Goal: Complete application form: Complete application form

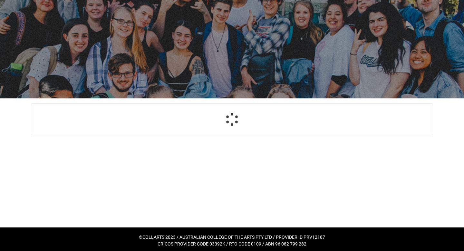
select select "GenderOptions.[DEMOGRAPHIC_DATA]"
select select "MailingCountry_Options.1101"
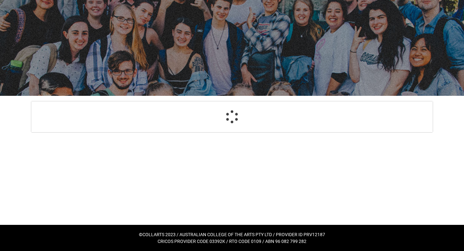
select select "GenderOptions.[DEMOGRAPHIC_DATA]"
select select "MailingCountry_Options.1101"
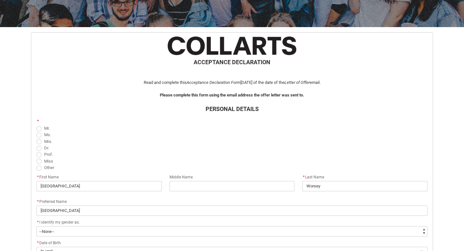
scroll to position [101, 0]
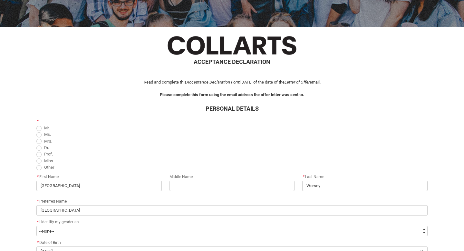
click at [50, 159] on span "Miss" at bounding box center [48, 160] width 9 height 5
click at [36, 157] on input "Miss" at bounding box center [36, 157] width 0 height 0
radio input "true"
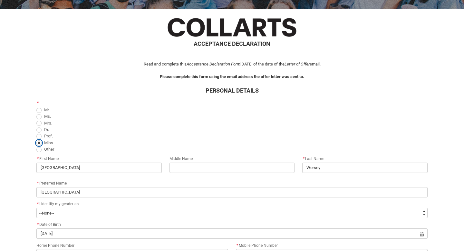
scroll to position [130, 0]
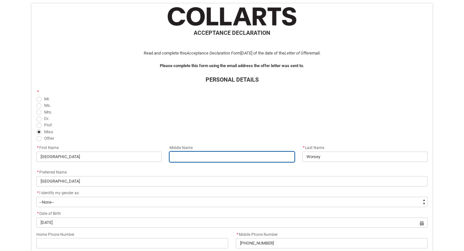
click at [178, 156] on input "REDU_Acceptance_Declaration flow" at bounding box center [231, 156] width 125 height 10
type lightning-primitive-input-simple "L"
type input "L"
type lightning-primitive-input-simple "Lo"
type input "Lo"
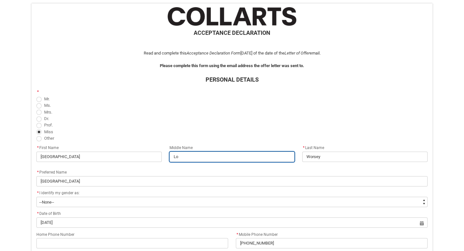
type lightning-primitive-input-simple "Lol"
type input "Lol"
type lightning-primitive-input-simple "Lola"
type input "Lola"
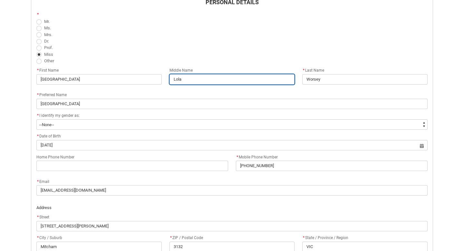
scroll to position [212, 0]
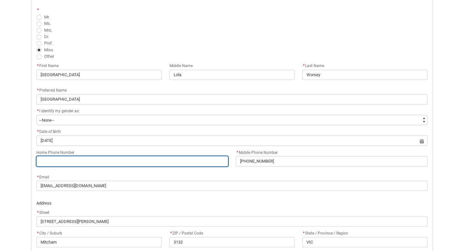
click at [167, 164] on input "Home Phone Number" at bounding box center [132, 161] width 192 height 10
type lightning-primitive-input-simple "0435466547"
type input "0435466547"
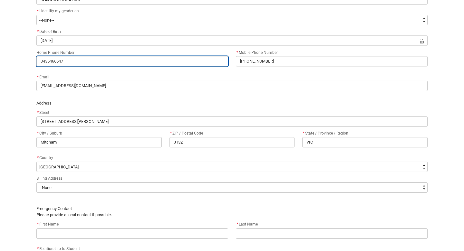
scroll to position [325, 0]
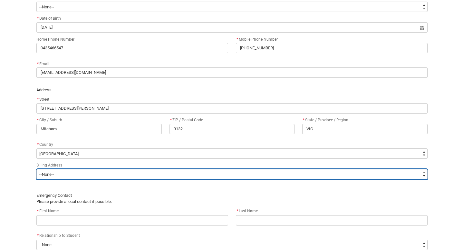
click at [122, 173] on select "--None-- Same as above Different to above - please complete below" at bounding box center [231, 174] width 391 height 10
type lightning-select "BillingAddressOption_Same"
select select "BillingAddressOption_Same"
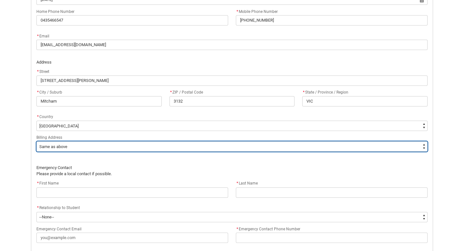
scroll to position [368, 0]
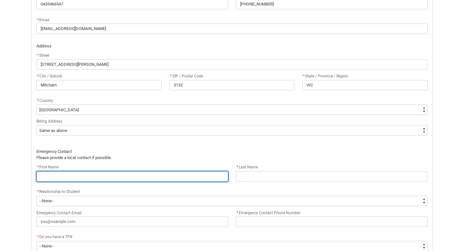
click at [107, 174] on input "REDU_Acceptance_Declaration flow" at bounding box center [132, 176] width 192 height 10
type lightning-primitive-input-simple "M"
type input "M"
type lightning-primitive-input-simple "Me"
type input "Me"
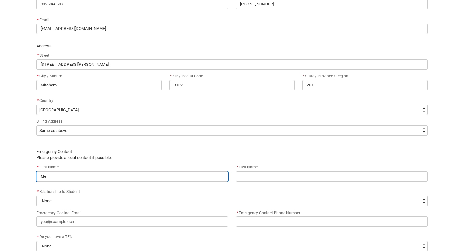
type lightning-primitive-input-simple "[PERSON_NAME]"
type input "[PERSON_NAME]"
type lightning-primitive-input-simple "Mela"
type input "Mela"
type lightning-primitive-input-simple "Melan"
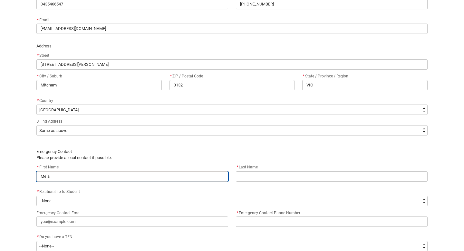
type input "Melan"
type lightning-primitive-input-simple "[PERSON_NAME]"
type input "[PERSON_NAME]"
type lightning-primitive-input-simple "[PERSON_NAME]"
type input "[PERSON_NAME]"
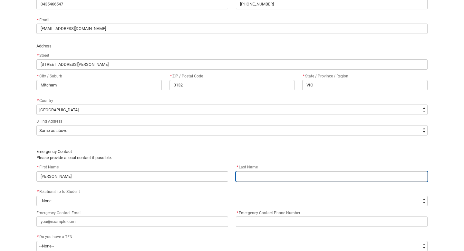
click at [239, 178] on input "REDU_Acceptance_Declaration flow" at bounding box center [332, 176] width 192 height 10
type lightning-primitive-input-simple "W"
type input "W"
type lightning-primitive-input-simple "Wo"
type input "Wo"
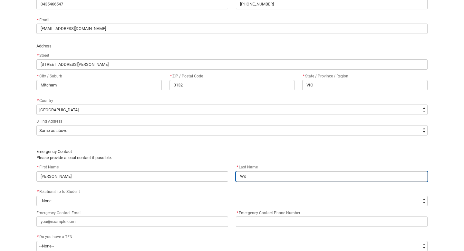
type lightning-primitive-input-simple "Wor"
type input "Wor"
type lightning-primitive-input-simple "Wors"
type input "Wors"
type lightning-primitive-input-simple "Worse"
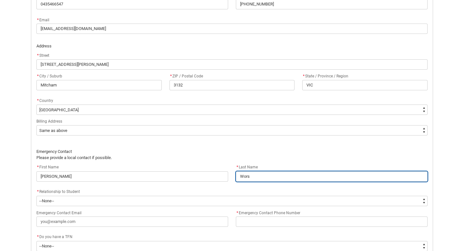
type input "Worse"
type lightning-primitive-input-simple "Worsey"
type input "Worsey"
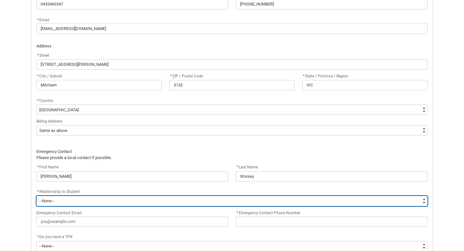
click at [151, 202] on select "--None-- Mother Father Sibling Child Partner Relation Friend" at bounding box center [231, 200] width 391 height 10
type lightning-select "EmergencyContact_RelationshipOptions.Mother"
select select "EmergencyContact_RelationshipOptions.Mother"
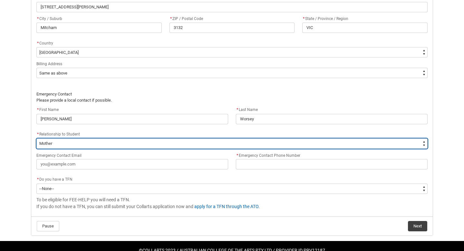
scroll to position [426, 0]
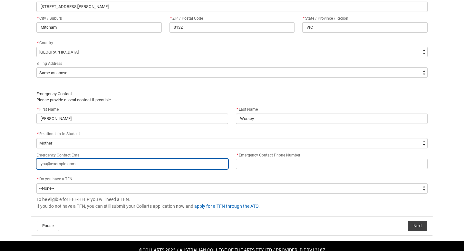
click at [102, 160] on input "Emergency Contact Email" at bounding box center [132, 163] width 192 height 10
type lightning-primitive-input-simple "m"
type input "m"
type lightning-primitive-input-simple "me"
type input "me"
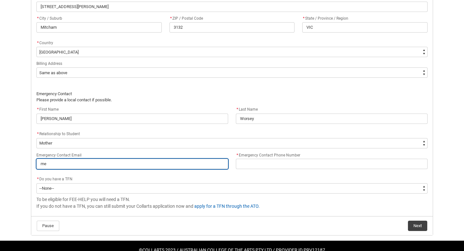
type lightning-primitive-input-simple "[PERSON_NAME]"
type input "[PERSON_NAME]"
type lightning-primitive-input-simple "melw"
type input "melw"
type lightning-primitive-input-simple "melwo"
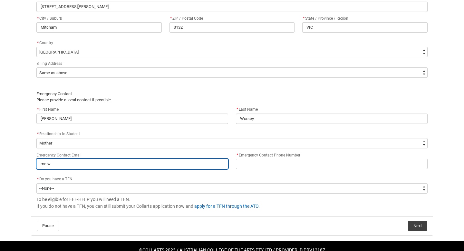
type input "melwo"
type lightning-primitive-input-simple "melwor"
type input "melwor"
type lightning-primitive-input-simple "melwors"
type input "melwors"
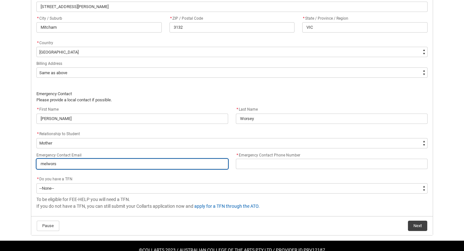
type lightning-primitive-input-simple "melworse"
type input "melworse"
type lightning-primitive-input-simple "melworsey"
type input "melworsey"
type lightning-primitive-input-simple "melworsey@"
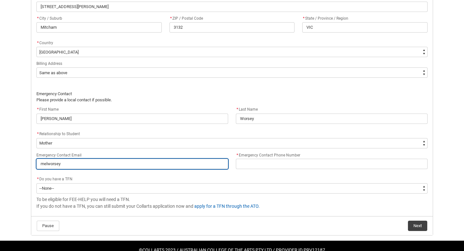
type input "melworsey@"
type lightning-primitive-input-simple "melworsey@h"
type input "melworsey@h"
type lightning-primitive-input-simple "melworsey@ho"
type input "melworsey@ho"
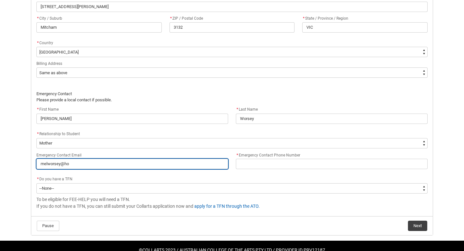
type lightning-primitive-input-simple "melworsey@hot"
type input "melworsey@hot"
type lightning-primitive-input-simple "melworsey@hotm"
type input "melworsey@hotm"
type lightning-primitive-input-simple "melworsey@hotma"
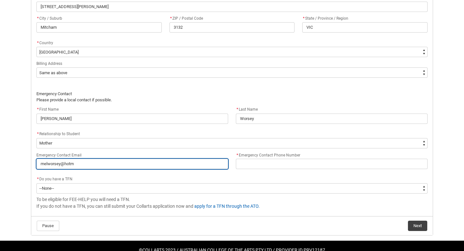
type input "melworsey@hotma"
type lightning-primitive-input-simple "melworsey@hotmai"
type input "melworsey@hotmai"
type lightning-primitive-input-simple "[EMAIL_ADDRESS]"
type input "[EMAIL_ADDRESS]"
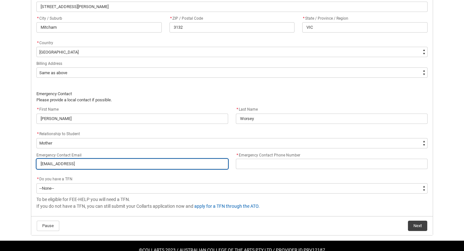
type lightning-primitive-input-simple "[EMAIL_ADDRESS]."
type input "[EMAIL_ADDRESS]."
type lightning-primitive-input-simple "melworsey@hotmail.c"
type input "melworsey@hotmail.c"
type lightning-primitive-input-simple "[EMAIL_ADDRESS][DOMAIN_NAME]"
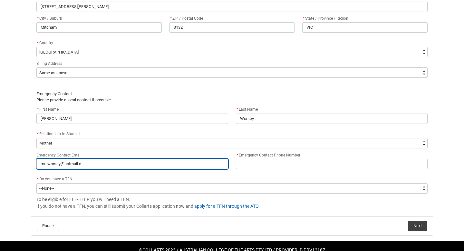
type input "[EMAIL_ADDRESS][DOMAIN_NAME]"
type lightning-primitive-input-simple "[EMAIL_ADDRESS][DOMAIN_NAME]"
type input "[EMAIL_ADDRESS][DOMAIN_NAME]"
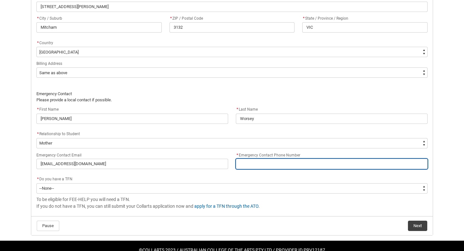
click at [264, 163] on input "* Emergency Contact Phone Number" at bounding box center [332, 163] width 192 height 10
type lightning-primitive-input-simple "0"
type input "0"
type lightning-primitive-input-simple "04"
type input "04"
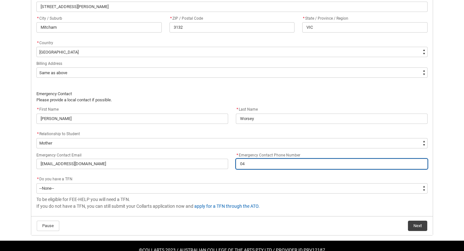
type lightning-primitive-input-simple "042"
type input "042"
type lightning-primitive-input-simple "0425"
type input "0425"
type lightning-primitive-input-simple "04257"
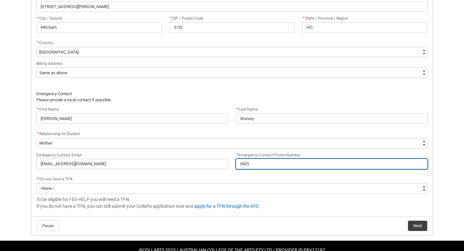
type input "04257"
type lightning-primitive-input-simple "042577"
type input "042577"
type lightning-primitive-input-simple "0425770"
type input "0425770"
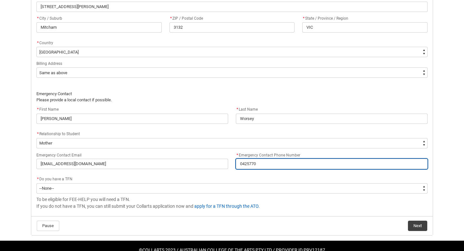
type lightning-primitive-input-simple "04257707"
type input "04257707"
type lightning-primitive-input-simple "042577072"
type input "042577072"
type lightning-primitive-input-simple "0425770723"
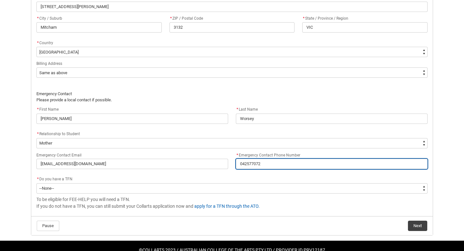
type input "0425770723"
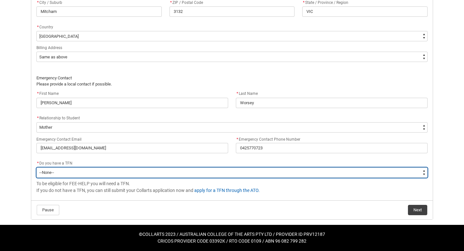
click at [165, 173] on select "--None-- Yes No" at bounding box center [231, 172] width 391 height 10
type lightning-select "Choice_Yes"
select select "Choice_Yes"
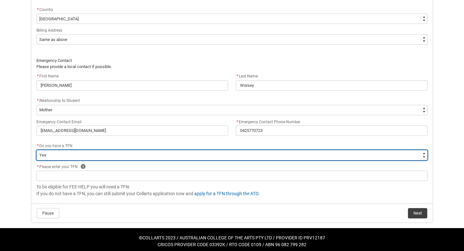
scroll to position [460, 0]
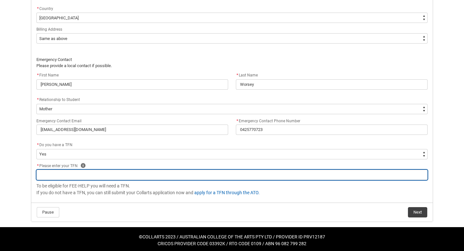
click at [166, 176] on input "REDU_Acceptance_Declaration flow" at bounding box center [231, 174] width 391 height 10
type lightning-primitive-input-simple "6"
type input "6"
type lightning-primitive-input-simple "69"
type input "69"
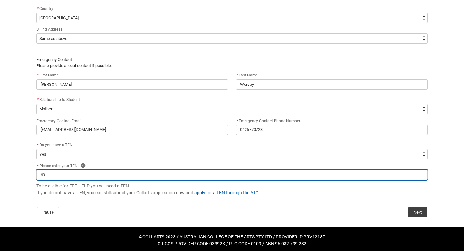
type lightning-primitive-input-simple "699"
type input "699"
type lightning-primitive-input-simple "6997"
type input "6997"
type lightning-primitive-input-simple "69975"
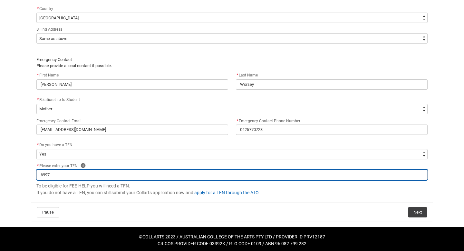
type input "69975"
type lightning-primitive-input-simple "699751"
type input "699751"
type lightning-primitive-input-simple "6997518"
type input "6997518"
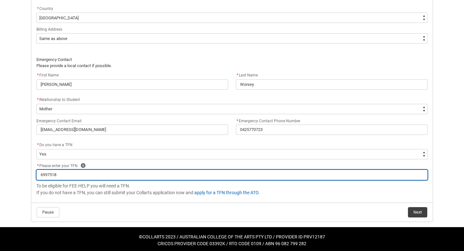
type lightning-primitive-input-simple "69975186"
type input "69975186"
type lightning-primitive-input-simple "699751860"
type input "699751860"
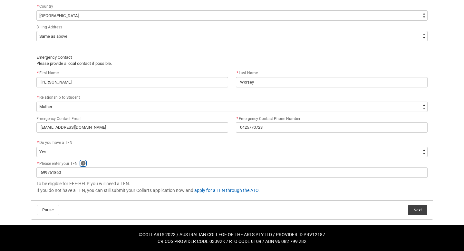
click at [84, 162] on icon "REDU_Acceptance_Declaration flow" at bounding box center [83, 163] width 5 height 5
click at [415, 211] on button "Next" at bounding box center [417, 209] width 19 height 10
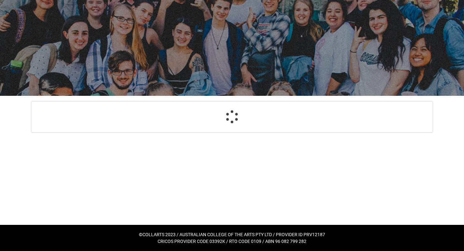
select select "Payment_Type_FEE_HELP"
select select "Study_Mode_PartTime"
select select "StudyMethod_Online"
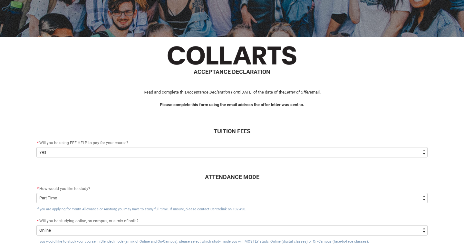
scroll to position [96, 0]
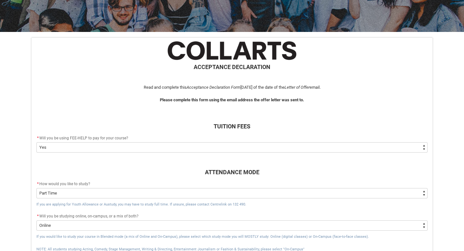
click at [163, 150] on select "--None-- Yes No - I am electing to opt-out of FEE-HELP and I will pay UPFRONT N…" at bounding box center [231, 147] width 391 height 10
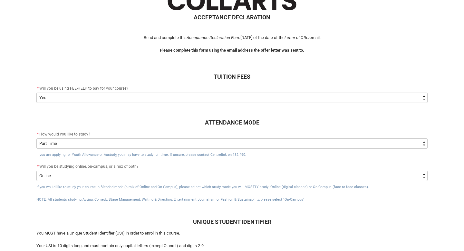
scroll to position [147, 0]
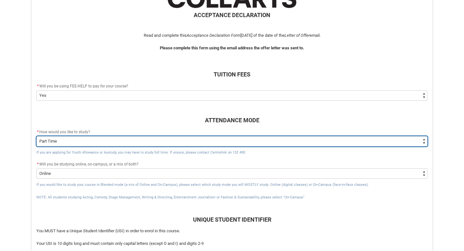
click at [132, 140] on select "--None-- Full Time Part Time" at bounding box center [231, 141] width 391 height 10
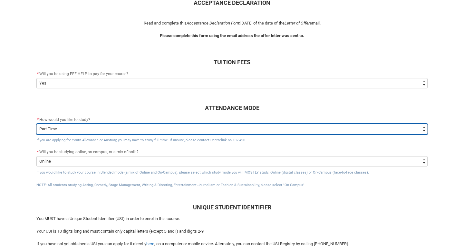
scroll to position [160, 0]
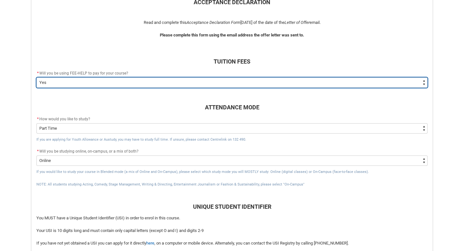
click at [141, 80] on select "--None-- Yes No - I am electing to opt-out of FEE-HELP and I will pay UPFRONT N…" at bounding box center [231, 82] width 391 height 10
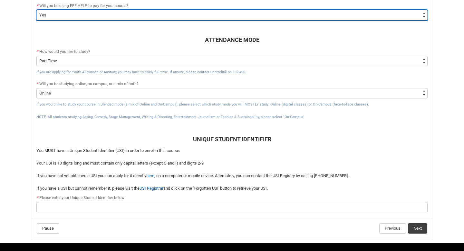
scroll to position [229, 0]
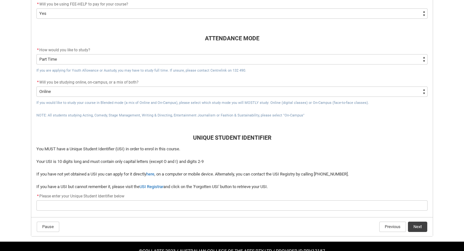
click at [122, 199] on div "* Please enter your Unique Student Identifier below" at bounding box center [231, 196] width 391 height 8
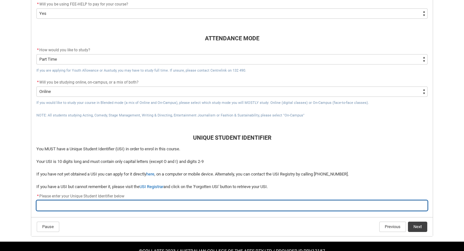
click at [122, 202] on input "REDU_Acceptance_Declaration flow" at bounding box center [231, 205] width 391 height 10
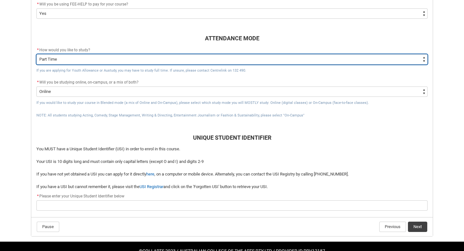
click at [103, 59] on select "--None-- Full Time Part Time" at bounding box center [231, 59] width 391 height 10
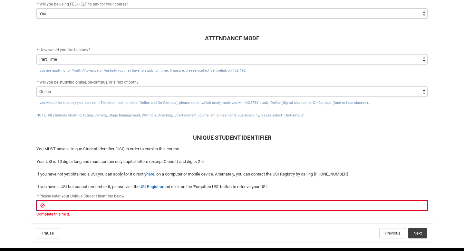
click at [66, 203] on input "REDU_Acceptance_Declaration flow" at bounding box center [231, 205] width 391 height 10
type lightning-primitive-input-simple "N"
type input "N"
type lightning-primitive-input-simple "NP"
type input "NP"
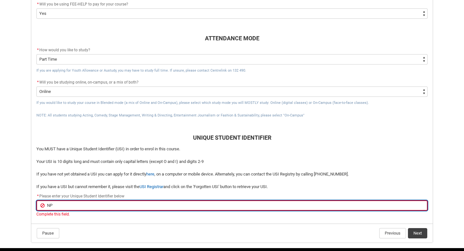
type lightning-primitive-input-simple "NP7"
type input "NP7"
type lightning-primitive-input-simple "NP7T"
type input "NP7T"
type lightning-primitive-input-simple "NP7T5"
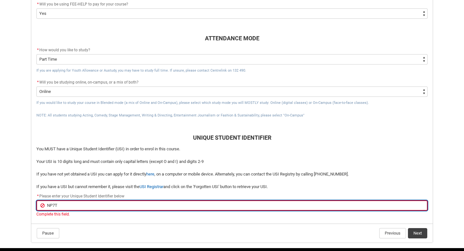
type input "NP7T5"
type lightning-primitive-input-simple "NP7T5A"
type input "NP7T5A"
type lightning-primitive-input-simple "NP7T5AW"
type input "NP7T5AW"
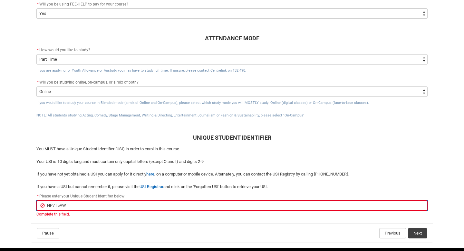
type lightning-primitive-input-simple "NP7T5AW3"
type input "NP7T5AW3"
type lightning-primitive-input-simple "NP7T5AW3A"
type input "NP7T5AW3A"
type lightning-primitive-input-simple "NP7T5AW3A9"
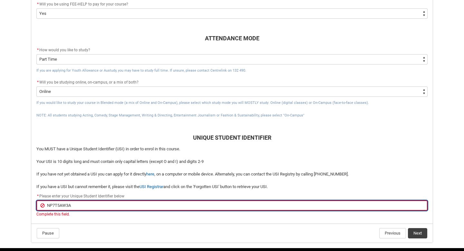
type input "NP7T5AW3A9"
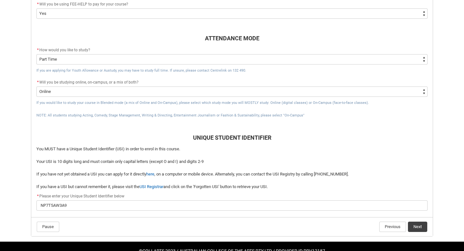
click at [132, 222] on flowruntime-flow "ACCEPTANCE DECLARATION Read and complete this Acceptance Declaration Form [DATE…" at bounding box center [231, 70] width 401 height 332
click at [416, 228] on button "Next" at bounding box center [417, 226] width 19 height 10
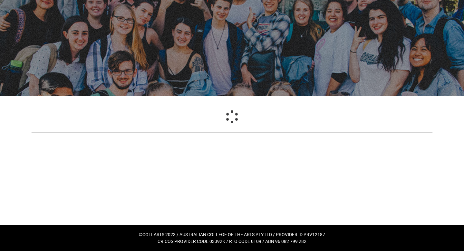
scroll to position [69, 0]
select select "CitizenshipStatus_Options.1"
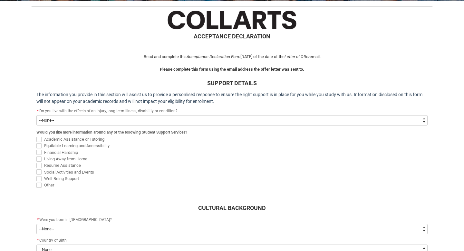
scroll to position [127, 0]
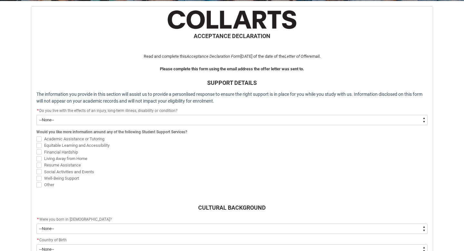
click at [179, 116] on select "--None-- Yes No" at bounding box center [231, 120] width 391 height 10
click at [69, 151] on span "Financial Hardship" at bounding box center [61, 151] width 34 height 5
click at [36, 148] on input "Financial Hardship" at bounding box center [36, 148] width 0 height 0
click at [53, 150] on span "Financial Hardship" at bounding box center [61, 151] width 34 height 5
click at [36, 148] on input "Financial Hardship" at bounding box center [36, 148] width 0 height 0
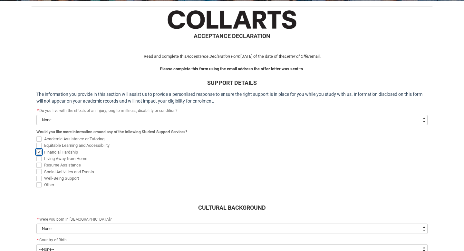
checkbox input "false"
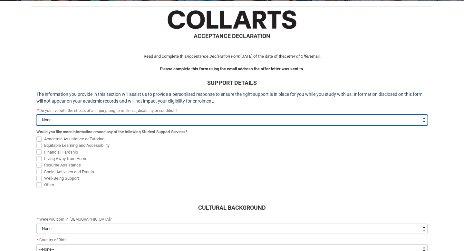
click at [72, 122] on select "--None-- Yes No" at bounding box center [231, 120] width 391 height 10
type lightning-select "Choice_Yes"
select select "Choice_Yes"
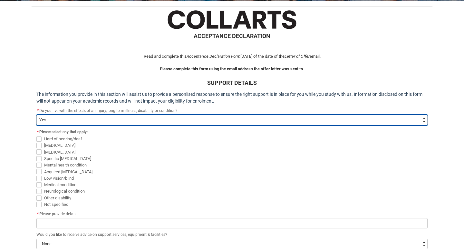
click at [75, 119] on select "--None-- Yes No" at bounding box center [231, 120] width 391 height 10
type lightning-select "Choice_No"
select select "Choice_No"
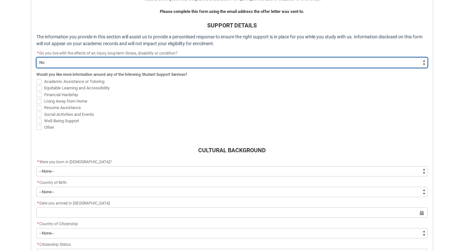
scroll to position [191, 0]
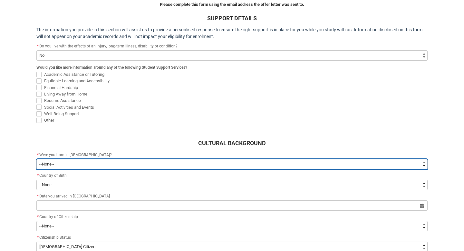
click at [87, 162] on select "--None-- Born in [DEMOGRAPHIC_DATA] Born outside [DEMOGRAPHIC_DATA]" at bounding box center [231, 164] width 391 height 10
type lightning-select "Country_of_Birth_L1.1100"
select select "Country_of_Birth_L1.1100"
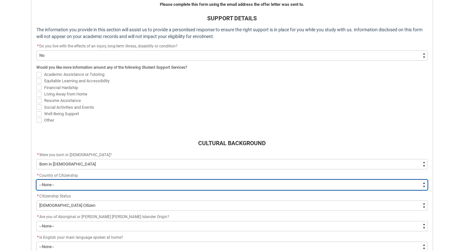
click at [81, 184] on select "--[GEOGRAPHIC_DATA]-- [GEOGRAPHIC_DATA] [GEOGRAPHIC_DATA] [GEOGRAPHIC_DATA] [GE…" at bounding box center [231, 184] width 391 height 10
type lightning-select "Citizenship_Options.[DEMOGRAPHIC_DATA]"
select select "Citizenship_Options.[DEMOGRAPHIC_DATA]"
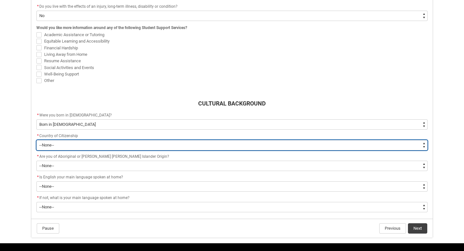
scroll to position [233, 0]
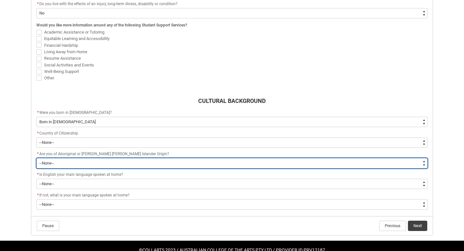
click at [88, 165] on select "--None-- Non indigenous – neither [DEMOGRAPHIC_DATA] nor [PERSON_NAME] [PERSON_…" at bounding box center [231, 163] width 391 height 10
type lightning-select "aboriginalTorresStraitIslander_Options.2"
select select "aboriginalTorresStraitIslander_Options.2"
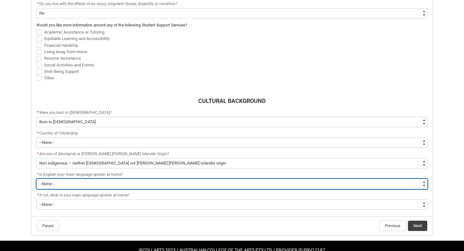
click at [82, 182] on select "--None-- Student/Applicant/Staff speaks only English at permanent home residenc…" at bounding box center [231, 183] width 391 height 10
type lightning-select "ContactLanguageSpokenAtHome.0001"
select select "ContactLanguageSpokenAtHome.0001"
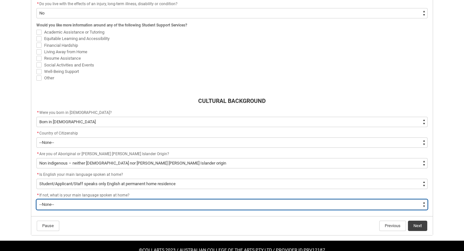
click at [80, 202] on select "--None-- 1101 Gaelic ([GEOGRAPHIC_DATA]) 1102 Irish 1103 Welsh 1199 Celtic, nec…" at bounding box center [231, 204] width 391 height 10
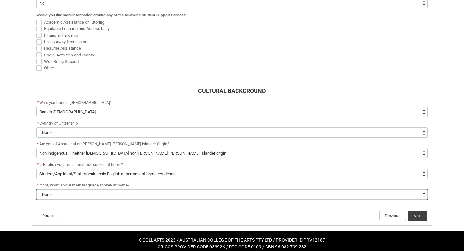
scroll to position [243, 0]
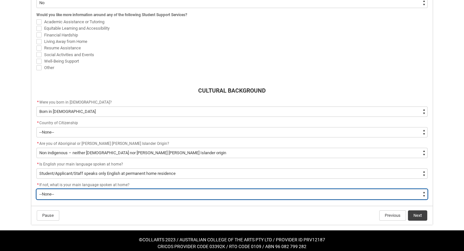
click at [74, 189] on select "--None-- 1101 Gaelic ([GEOGRAPHIC_DATA]) 1102 Irish 1103 Welsh 1199 Celtic, nec…" at bounding box center [231, 194] width 391 height 10
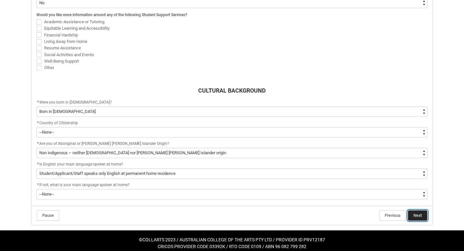
click at [414, 216] on button "Next" at bounding box center [417, 215] width 19 height 10
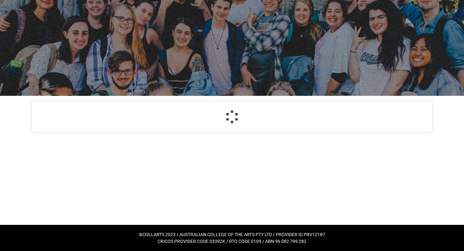
scroll to position [255, 0]
select select "Choice_No"
select select "Country_of_Birth_L1.1100"
select select "Citizenship_Options.[DEMOGRAPHIC_DATA]"
select select "aboriginalTorresStraitIslander_Options.2"
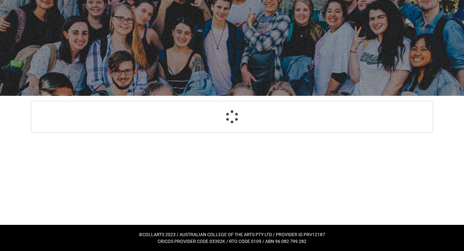
select select "ContactLanguageSpokenAtHome.0001"
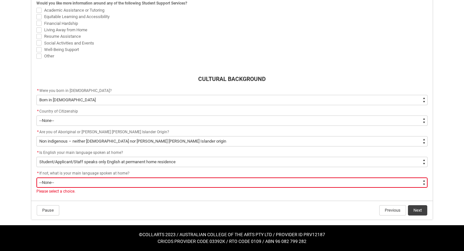
click at [127, 181] on select "--None-- 1101 Gaelic ([GEOGRAPHIC_DATA]) 1102 Irish 1103 Welsh 1199 Celtic, nec…" at bounding box center [231, 182] width 391 height 10
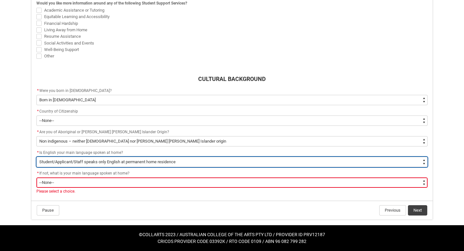
click at [81, 164] on select "--None-- Student/Applicant/Staff speaks only English at permanent home residenc…" at bounding box center [231, 162] width 391 height 10
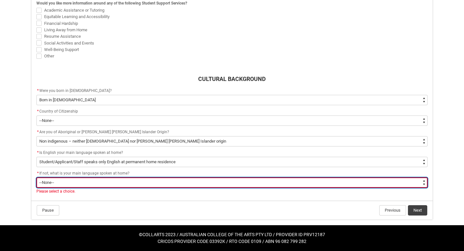
click at [58, 181] on select "--None-- 1101 Gaelic ([GEOGRAPHIC_DATA]) 1102 Irish 1103 Welsh 1199 Celtic, nec…" at bounding box center [231, 182] width 391 height 10
click at [82, 180] on select "--None-- 1101 Gaelic ([GEOGRAPHIC_DATA]) 1102 Irish 1103 Welsh 1199 Celtic, nec…" at bounding box center [231, 182] width 391 height 10
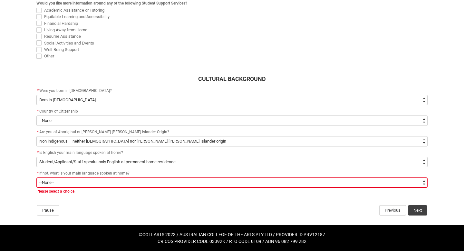
click at [82, 196] on flowruntime-lwc-body "ACCEPTANCE DECLARATION Read and complete this Acceptance Declaration Form [DATE…" at bounding box center [231, 39] width 401 height 322
click at [417, 211] on button "Next" at bounding box center [417, 210] width 19 height 10
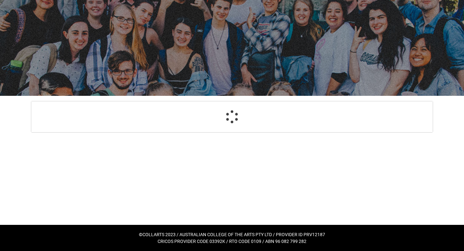
select select "Choice_No"
select select "Country_of_Birth_L1.1100"
select select "Citizenship_Options.[DEMOGRAPHIC_DATA]"
select select "aboriginalTorresStraitIslander_Options.2"
select select "ContactLanguageSpokenAtHome.0001"
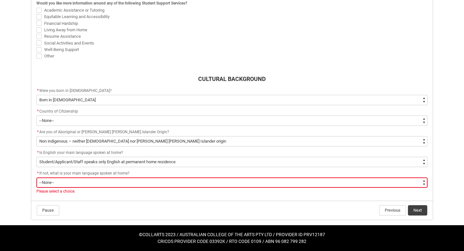
click at [160, 182] on select "--None-- 1101 Gaelic ([GEOGRAPHIC_DATA]) 1102 Irish 1103 Welsh 1199 Celtic, nec…" at bounding box center [231, 182] width 391 height 10
type lightning-select "L3PicklistChoice.1201"
select select "L3PicklistChoice.1201"
click at [232, 198] on flowruntime-lwc-body "ACCEPTANCE DECLARATION Read and complete this Acceptance Declaration Form [DATE…" at bounding box center [231, 39] width 401 height 322
click at [410, 208] on button "Next" at bounding box center [417, 210] width 19 height 10
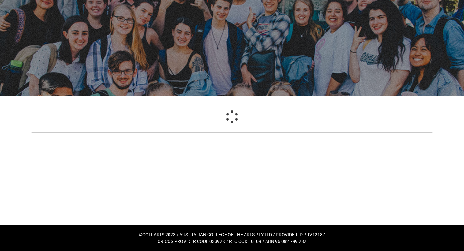
scroll to position [69, 0]
select select "HeardCollarts_[DOMAIN_NAME] Search (Google)"
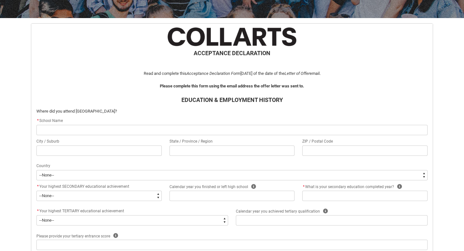
scroll to position [119, 0]
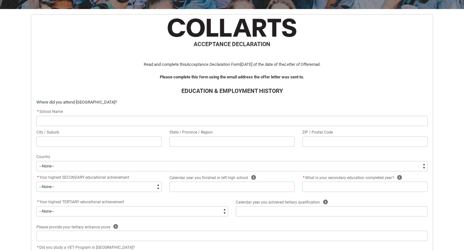
click at [158, 118] on input "REDU_Acceptance_Declaration flow" at bounding box center [231, 121] width 391 height 10
type lightning-primitive-input-simple "M"
type input "M"
type lightning-primitive-input-simple "Mu"
type input "Mu"
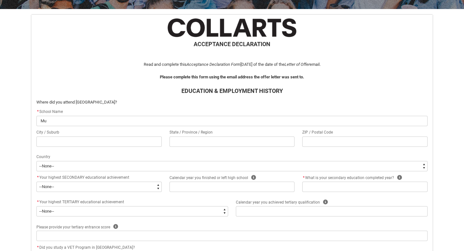
type lightning-primitive-input-simple "Mul"
type input "Mul"
type lightning-primitive-input-simple "[PERSON_NAME]"
type input "[PERSON_NAME]"
type lightning-primitive-input-simple "Mulla"
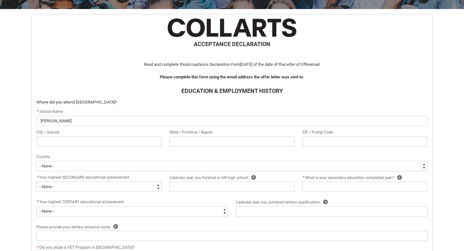
type input "Mulla"
type lightning-primitive-input-simple "Mullau"
type input "Mullau"
type lightning-primitive-input-simple "Mullaun"
type input "Mullaun"
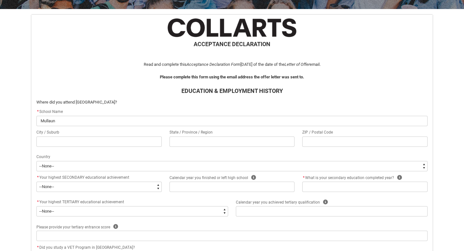
type lightning-primitive-input-simple "Mullauna"
type input "Mullauna"
type lightning-primitive-input-simple "Mullauna"
type input "Mullauna"
type lightning-primitive-input-simple "Mullauna C"
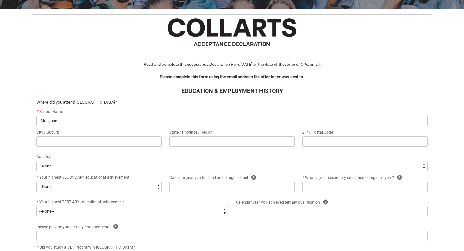
type input "Mullauna C"
type lightning-primitive-input-simple "Mullauna Co"
type input "Mullauna Co"
type lightning-primitive-input-simple "Mullauna Col"
type input "Mullauna Col"
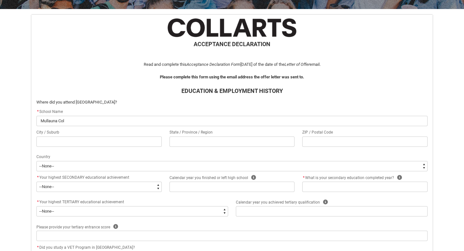
type lightning-primitive-input-simple "Mullauna Coll"
click at [123, 138] on input "REDU_Acceptance_Declaration flow" at bounding box center [98, 141] width 125 height 10
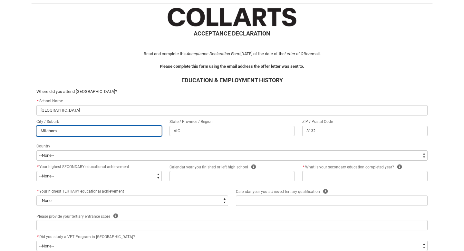
scroll to position [136, 0]
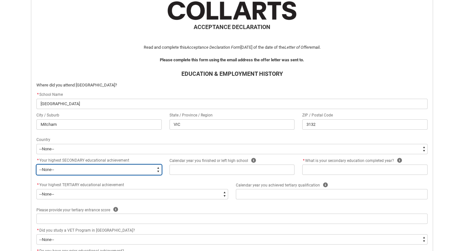
click at [104, 171] on select "--None-- Did not go to school Year 8 or below Year 9 or equivalent Completed Ye…" at bounding box center [98, 169] width 125 height 10
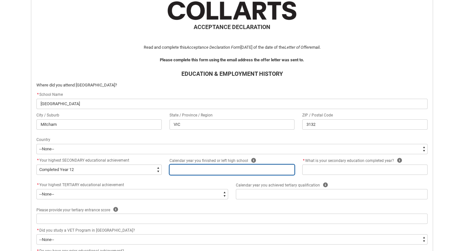
click at [186, 168] on input "REDU_Acceptance_Declaration flow" at bounding box center [231, 169] width 125 height 10
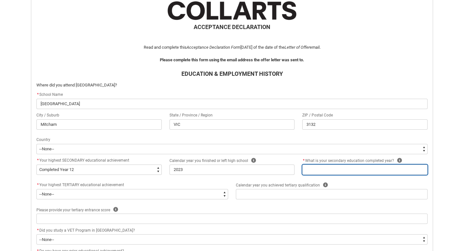
click at [339, 170] on input "REDU_Acceptance_Declaration flow" at bounding box center [364, 169] width 125 height 10
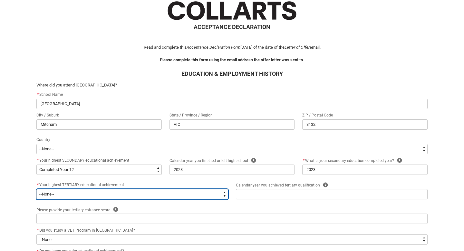
click at [166, 192] on select "--None-- A Complete Final Year of Secondary Education at School A Complete VET …" at bounding box center [132, 194] width 192 height 10
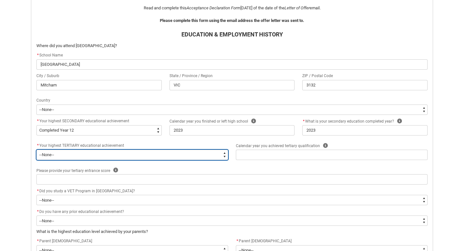
scroll to position [178, 0]
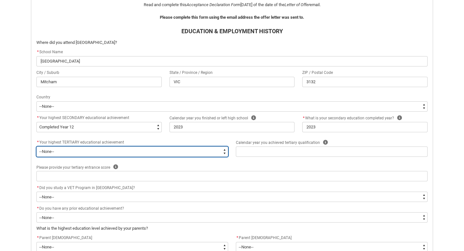
click at [82, 151] on select "--None-- A Complete Final Year of Secondary Education at School A Complete VET …" at bounding box center [132, 151] width 192 height 10
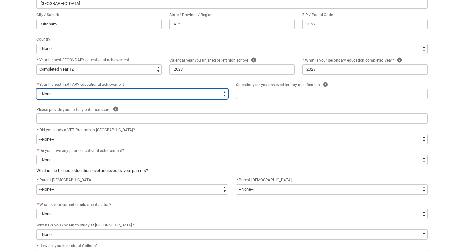
scroll to position [198, 0]
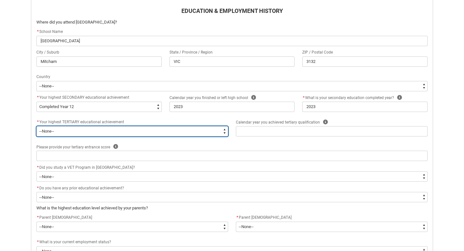
click at [73, 129] on select "--None-- A Complete Final Year of Secondary Education at School A Complete VET …" at bounding box center [132, 131] width 192 height 10
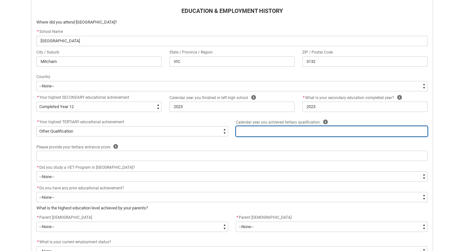
click at [260, 130] on input "REDU_Acceptance_Declaration flow" at bounding box center [332, 131] width 192 height 10
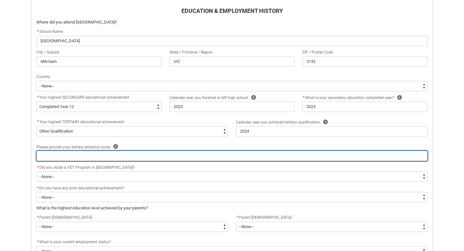
click at [142, 158] on input "REDU_Acceptance_Declaration flow" at bounding box center [231, 155] width 391 height 10
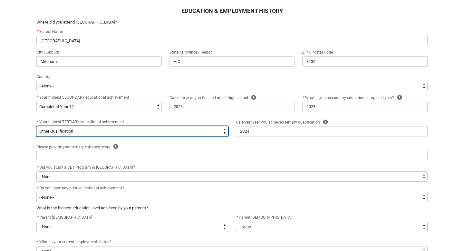
click at [107, 130] on select "--None-- A Complete Final Year of Secondary Education at School A Complete VET …" at bounding box center [132, 131] width 192 height 10
click at [93, 133] on select "--None-- A Complete Final Year of Secondary Education at School A Complete VET …" at bounding box center [132, 131] width 192 height 10
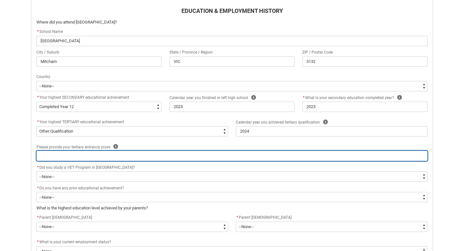
click at [113, 158] on input "REDU_Acceptance_Declaration flow" at bounding box center [231, 155] width 391 height 10
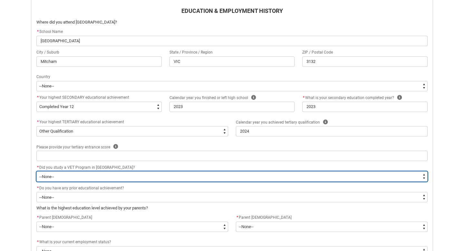
click at [100, 176] on select "--None-- Yes No" at bounding box center [231, 176] width 391 height 10
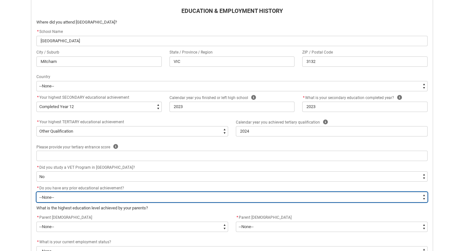
click at [93, 197] on select "--None-- Yes No" at bounding box center [231, 197] width 391 height 10
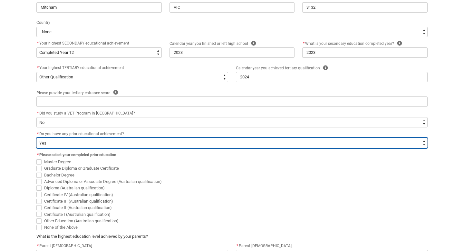
scroll to position [254, 0]
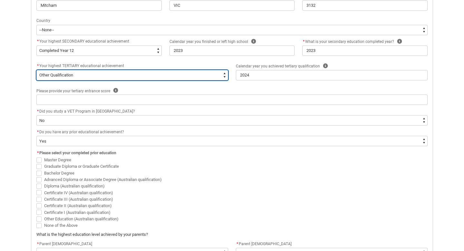
click at [86, 75] on select "--None-- A Complete Final Year of Secondary Education at School A Complete VET …" at bounding box center [132, 75] width 192 height 10
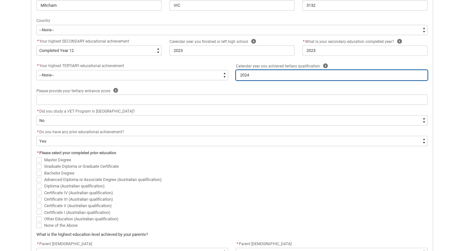
drag, startPoint x: 255, startPoint y: 75, endPoint x: 227, endPoint y: 74, distance: 28.0
click at [227, 74] on div "* Your highest TERTIARY educational achievement * --None-- A Complete Final Yea…" at bounding box center [232, 74] width 399 height 24
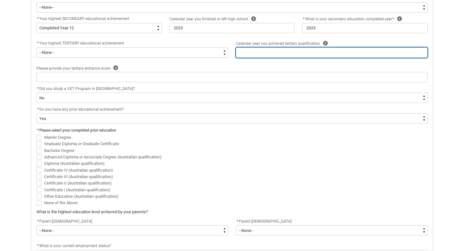
scroll to position [290, 0]
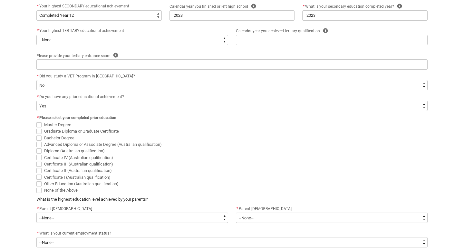
click at [63, 168] on span "Certificate II (Australian qualification)" at bounding box center [78, 170] width 68 height 5
click at [36, 167] on input "Certificate II (Australian qualification)" at bounding box center [36, 167] width 0 height 0
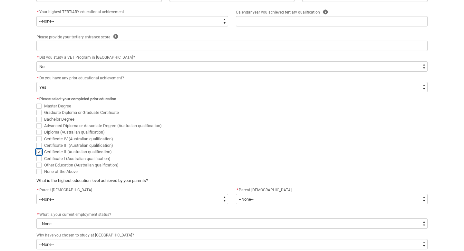
scroll to position [310, 0]
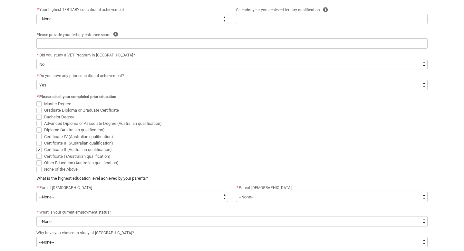
click at [138, 165] on span "Other Education (Australian qualification)" at bounding box center [231, 162] width 391 height 6
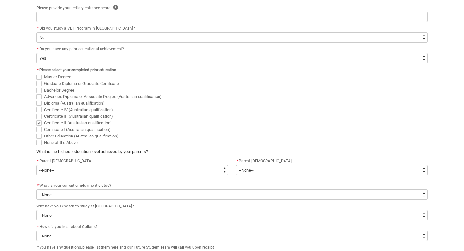
scroll to position [347, 0]
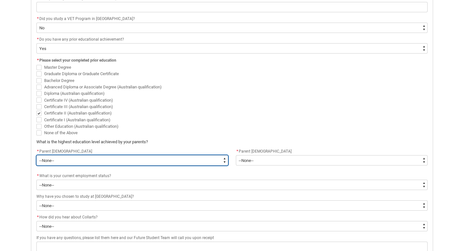
click at [113, 162] on select "--None-- Postgraduate qualification (e.g. Postgraduate Diploma, Master's, PhD) …" at bounding box center [132, 160] width 192 height 10
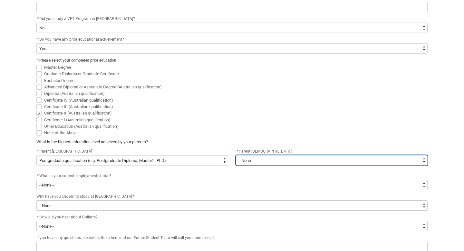
click at [250, 160] on select "--None-- Postgraduate qualification (e.g. Postgraduate Diploma, Master's, PhD) …" at bounding box center [332, 160] width 192 height 10
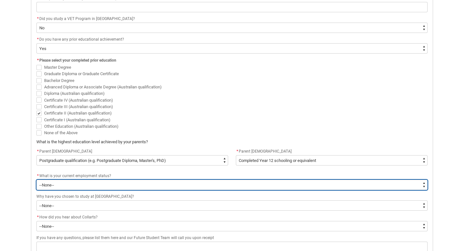
click at [174, 185] on select "--None-- [DEMOGRAPHIC_DATA] [DEMOGRAPHIC_DATA] [DEMOGRAPHIC_DATA] - not employi…" at bounding box center [231, 184] width 391 height 10
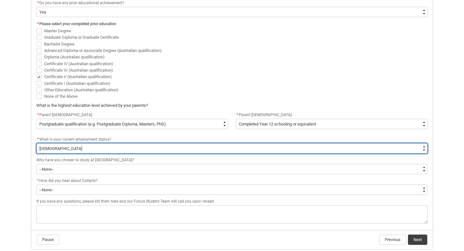
scroll to position [389, 0]
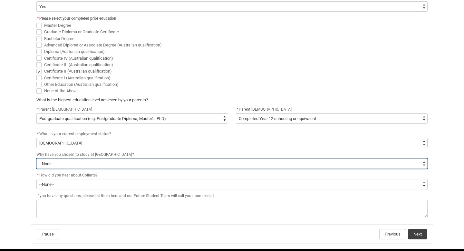
click at [118, 163] on select "--None-- To get a job To develop my existing business To start my own business …" at bounding box center [231, 163] width 391 height 10
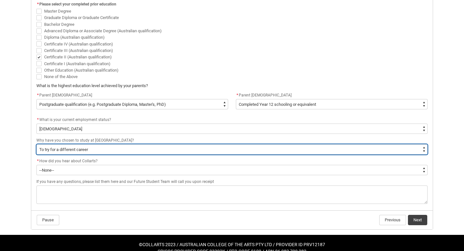
scroll to position [413, 0]
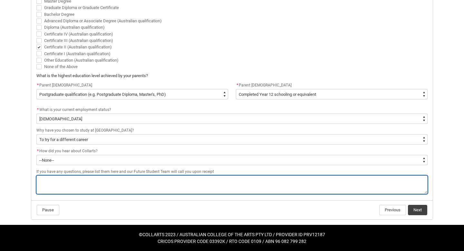
click at [162, 186] on textarea "REDU_Acceptance_Declaration flow" at bounding box center [231, 184] width 391 height 18
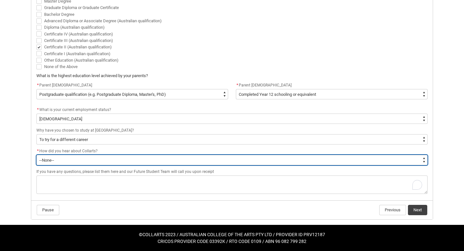
click at [192, 165] on select "--None-- Advertising - Facebook Advertising - Google Advertising - Instagram Ad…" at bounding box center [231, 160] width 391 height 10
click at [67, 159] on select "--None-- Advertising - Facebook Advertising - Google Advertising - Instagram Ad…" at bounding box center [231, 160] width 391 height 10
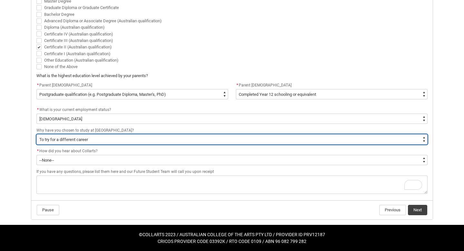
click at [56, 141] on select "--None-- To get a job To develop my existing business To start my own business …" at bounding box center [231, 139] width 391 height 10
click at [56, 138] on select "--None-- To get a job To develop my existing business To start my own business …" at bounding box center [231, 139] width 391 height 10
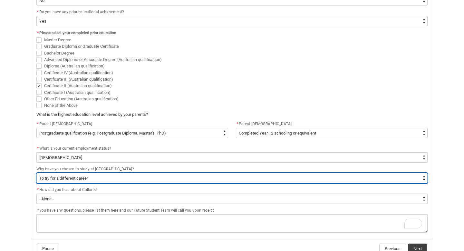
scroll to position [405, 0]
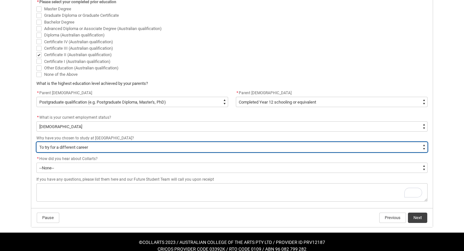
click at [81, 146] on select "--None-- To get a job To develop my existing business To start my own business …" at bounding box center [231, 147] width 391 height 10
click at [90, 146] on select "--None-- To get a job To develop my existing business To start my own business …" at bounding box center [231, 147] width 391 height 10
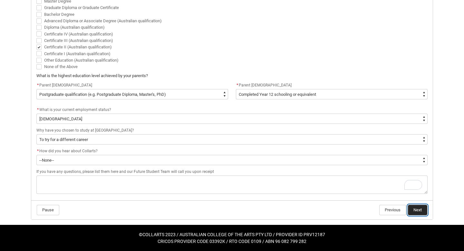
click at [414, 211] on button "Next" at bounding box center [417, 209] width 19 height 10
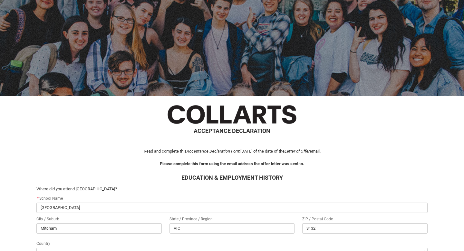
scroll to position [204, 0]
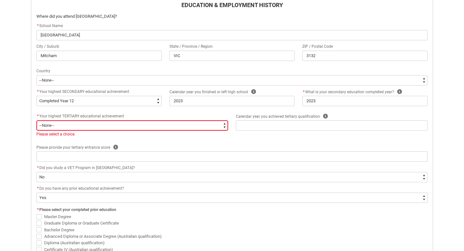
click at [188, 124] on select "--None-- A Complete Final Year of Secondary Education at School A Complete VET …" at bounding box center [132, 125] width 192 height 10
click at [51, 128] on select "--None-- A Complete Final Year of Secondary Education at School A Complete VET …" at bounding box center [132, 125] width 192 height 10
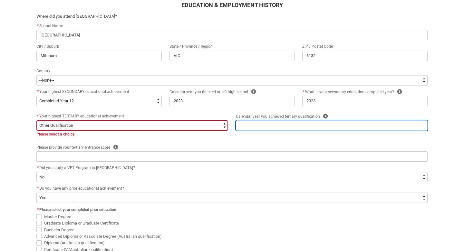
click at [250, 127] on input "REDU_Acceptance_Declaration flow" at bounding box center [332, 125] width 192 height 10
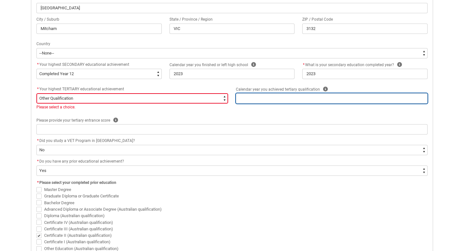
scroll to position [230, 0]
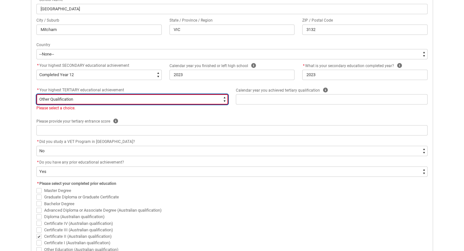
click at [199, 97] on select "--None-- A Complete Final Year of Secondary Education at School A Complete VET …" at bounding box center [132, 99] width 192 height 10
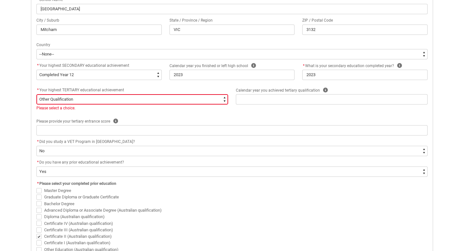
click at [264, 92] on div "Calendar year you achieved tertiary qualification Help" at bounding box center [332, 90] width 192 height 8
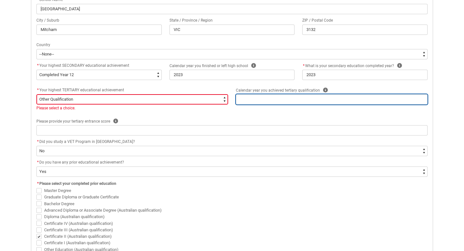
click at [264, 96] on input "REDU_Acceptance_Declaration flow" at bounding box center [332, 99] width 192 height 10
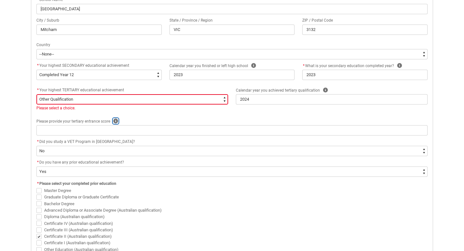
click at [117, 120] on icon "REDU_Acceptance_Declaration flow" at bounding box center [115, 121] width 5 height 5
click at [156, 136] on icon "REDU_Acceptance_Declaration flow" at bounding box center [158, 136] width 8 height 8
click at [154, 114] on div "* Your highest TERTIARY educational achievement * --None-- A Complete Final Yea…" at bounding box center [232, 101] width 399 height 31
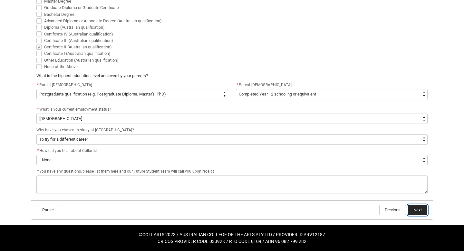
click at [422, 210] on button "Next" at bounding box center [417, 209] width 19 height 10
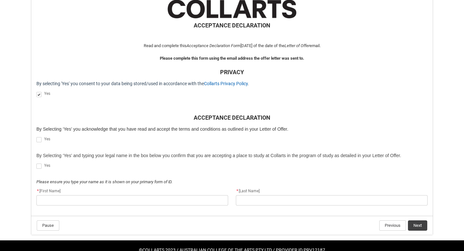
scroll to position [138, 0]
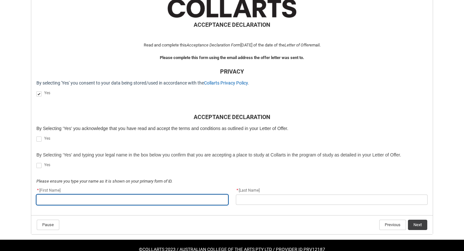
click at [145, 198] on input "REDU_Acceptance_Declaration flow" at bounding box center [132, 199] width 192 height 10
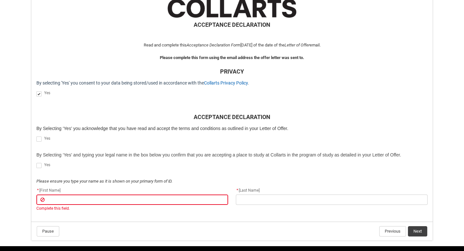
click at [167, 174] on p "REDU_Acceptance_Declaration flow" at bounding box center [231, 174] width 391 height 6
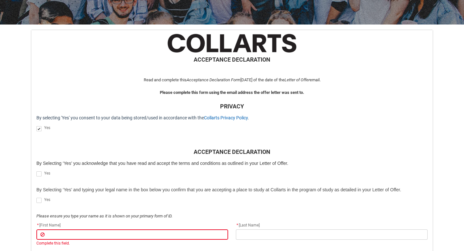
scroll to position [81, 0]
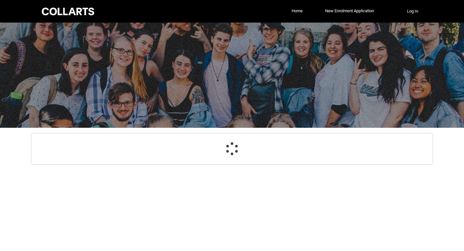
select select "GenderOptions.[DEMOGRAPHIC_DATA]"
select select "MailingCountry_Options.1101"
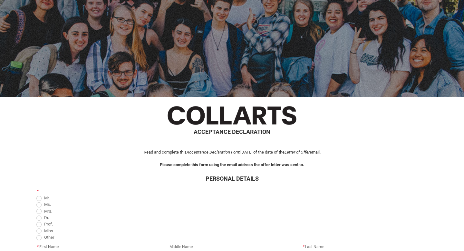
scroll to position [20, 0]
